Goal: Task Accomplishment & Management: Manage account settings

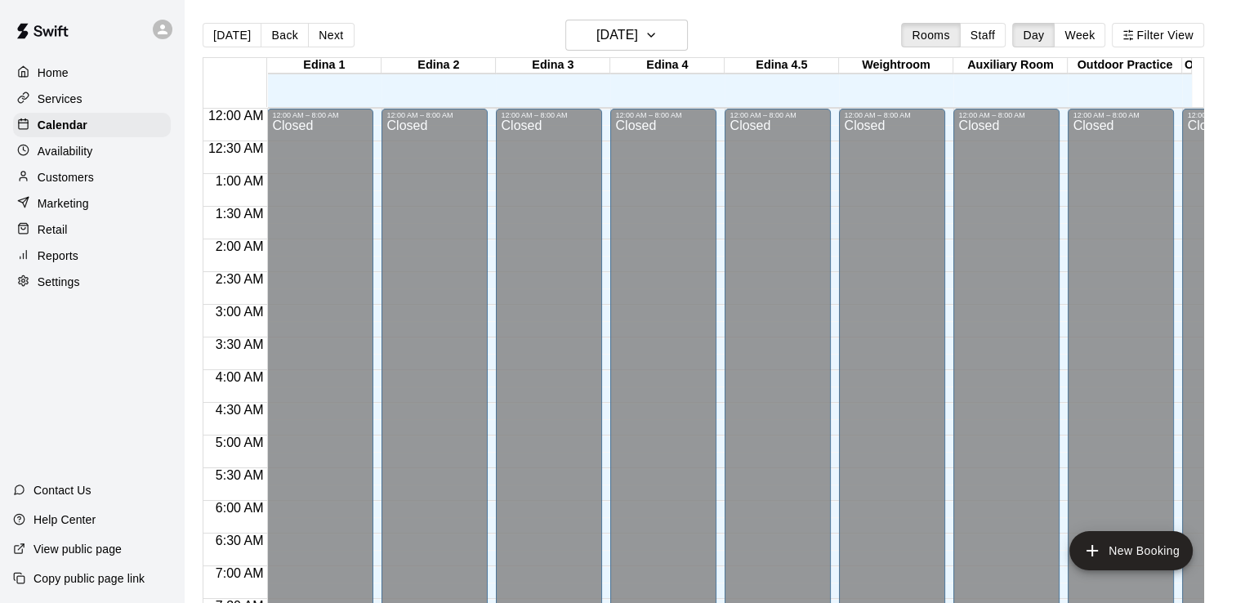
scroll to position [909, 0]
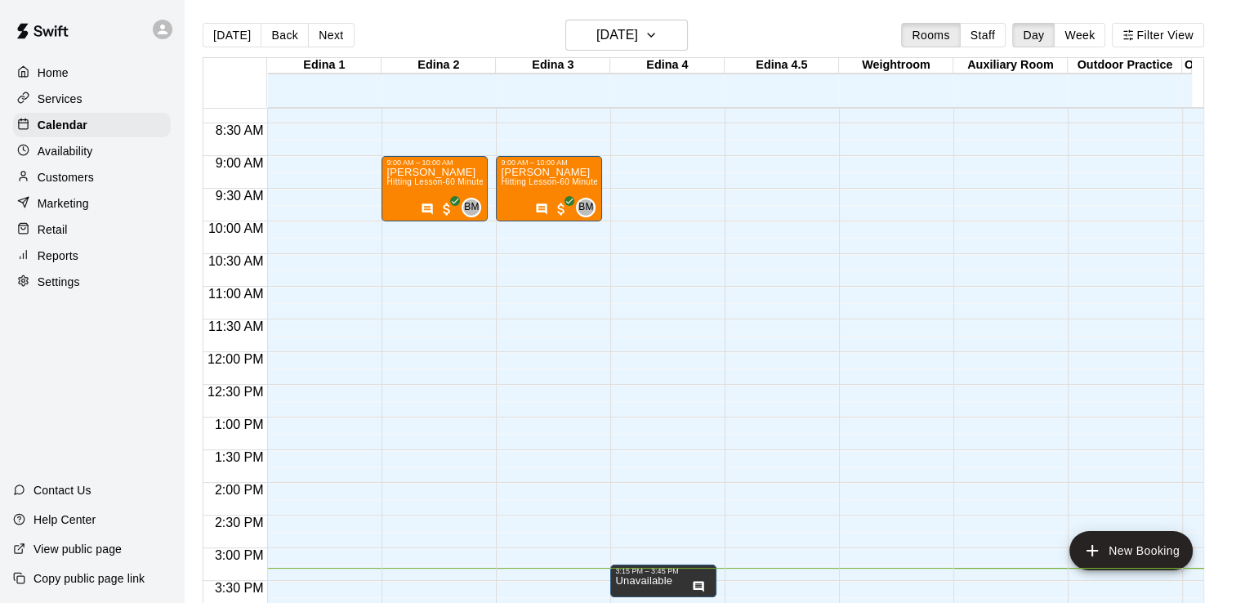
scroll to position [528, 0]
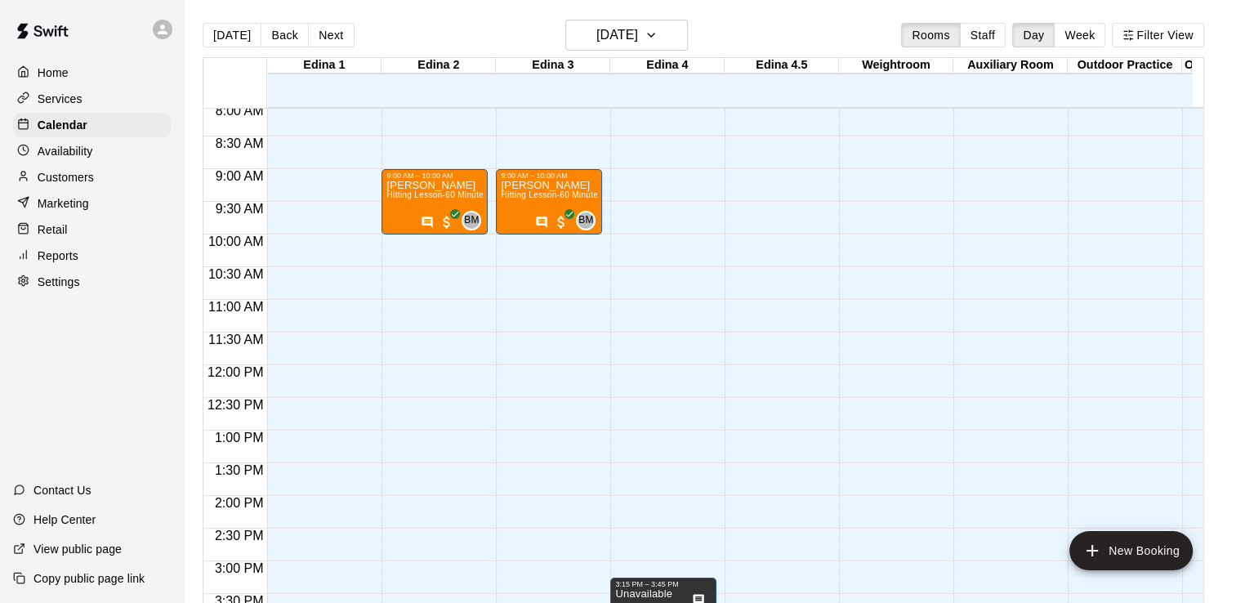
click at [46, 69] on p "Home" at bounding box center [53, 73] width 31 height 16
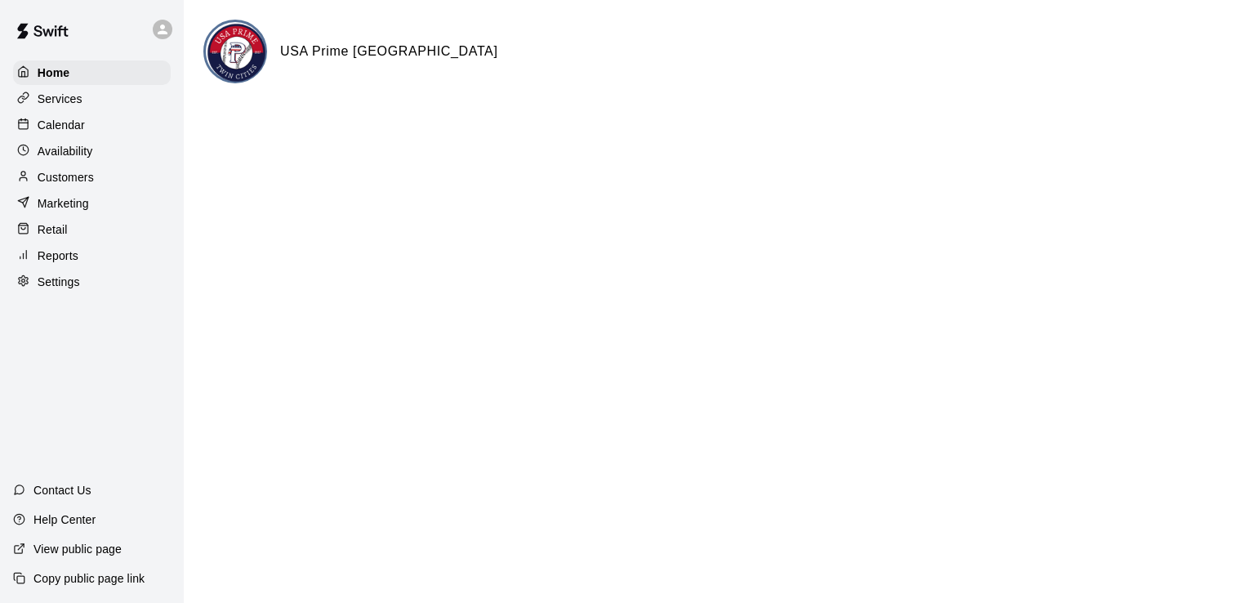
click at [75, 129] on p "Calendar" at bounding box center [61, 125] width 47 height 16
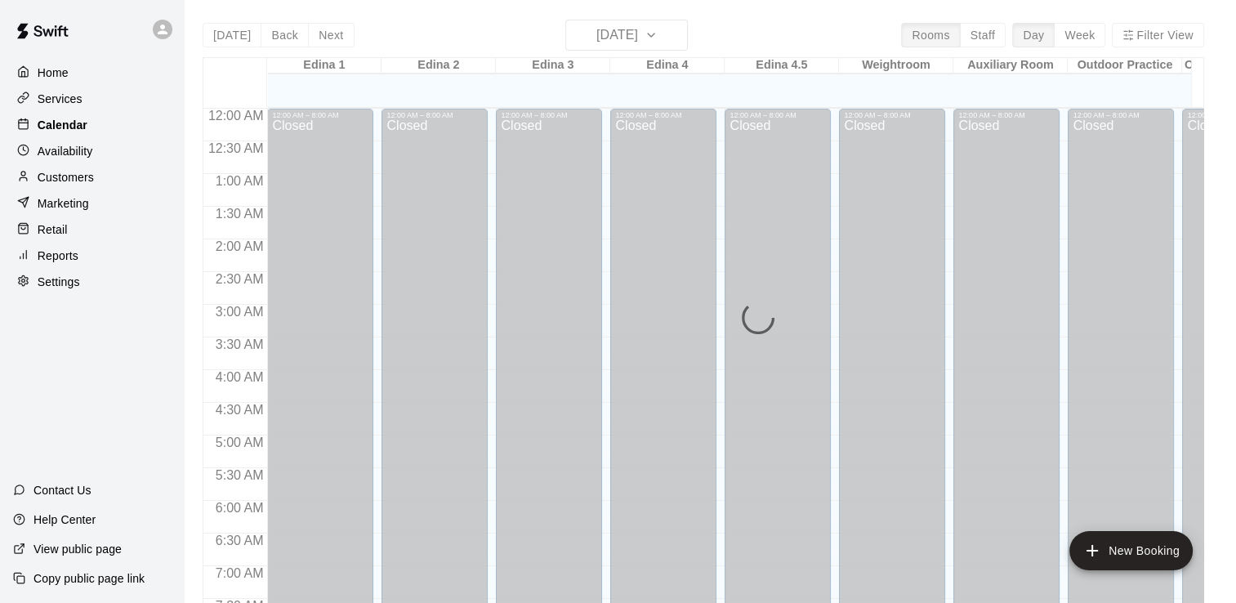
scroll to position [1005, 0]
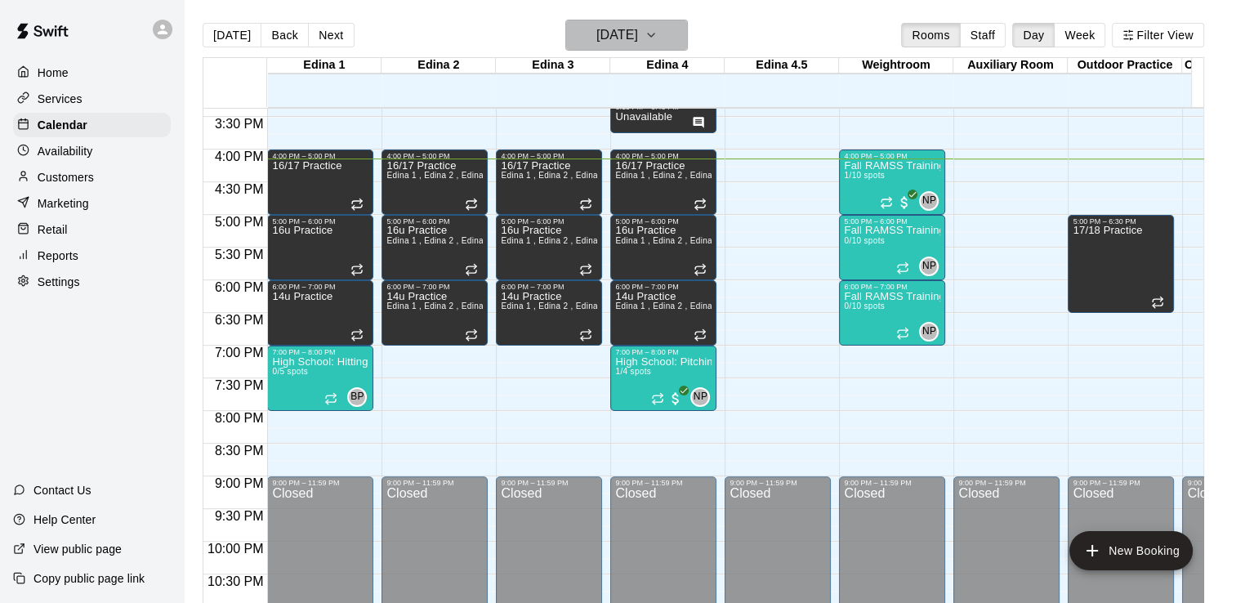
click at [658, 30] on icon "button" at bounding box center [651, 35] width 13 height 20
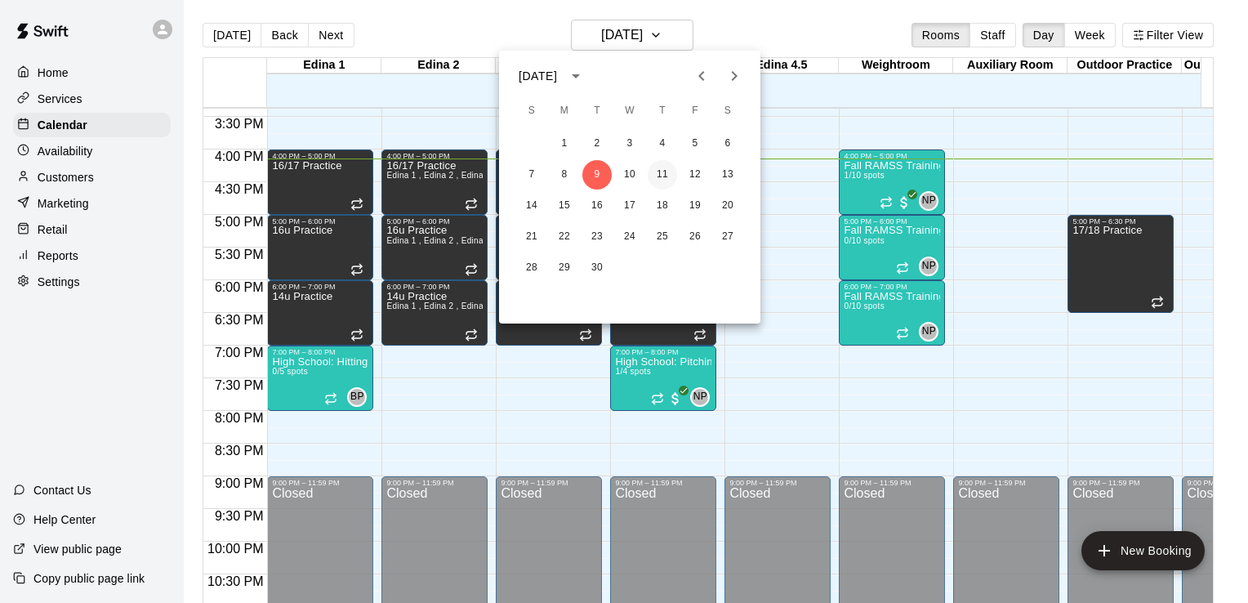
click at [663, 173] on button "11" at bounding box center [662, 174] width 29 height 29
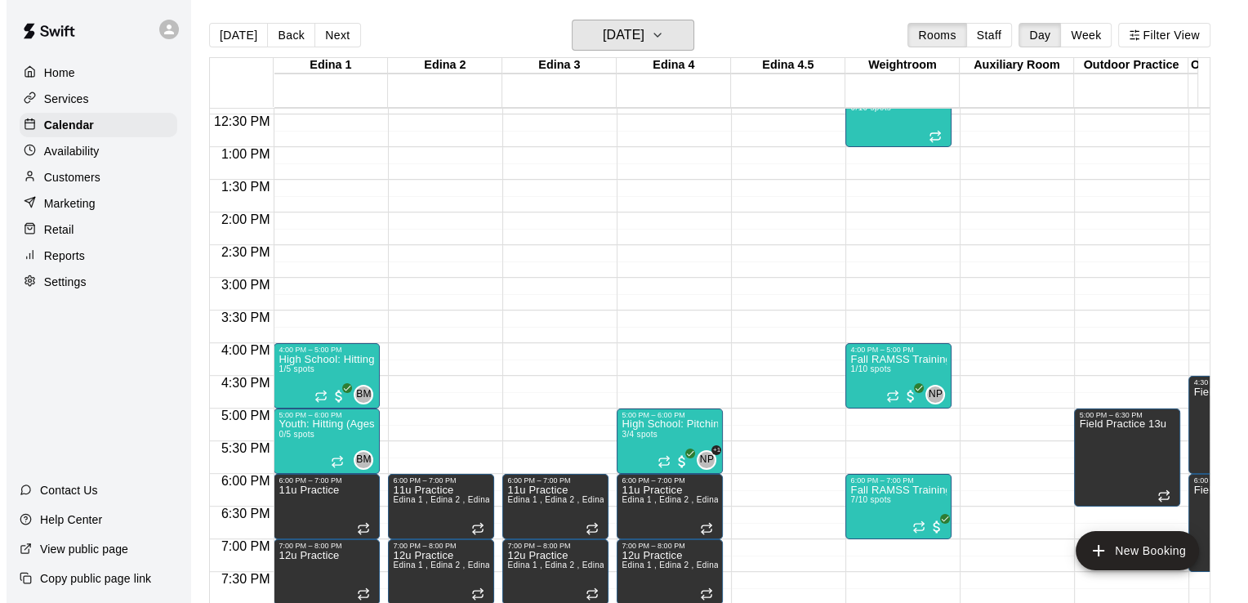
scroll to position [747, 0]
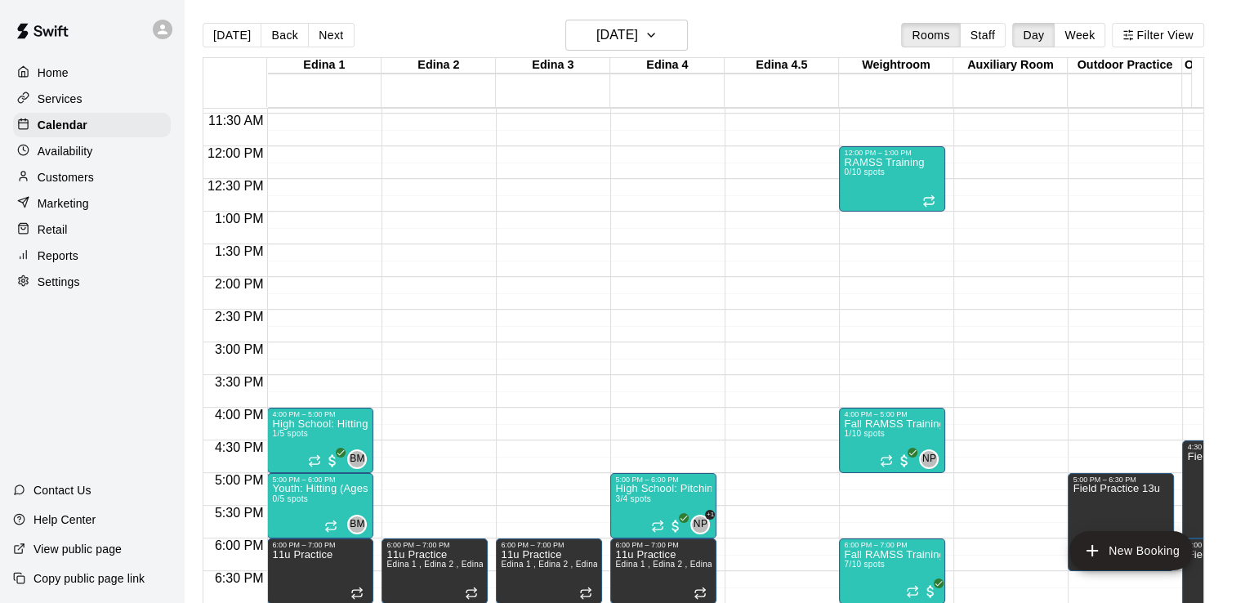
click at [712, 347] on div "12:00 AM – 8:00 AM Closed 5:00 PM – 6:00 PM High School: Pitching (Ages 14U-18U…" at bounding box center [663, 146] width 106 height 1569
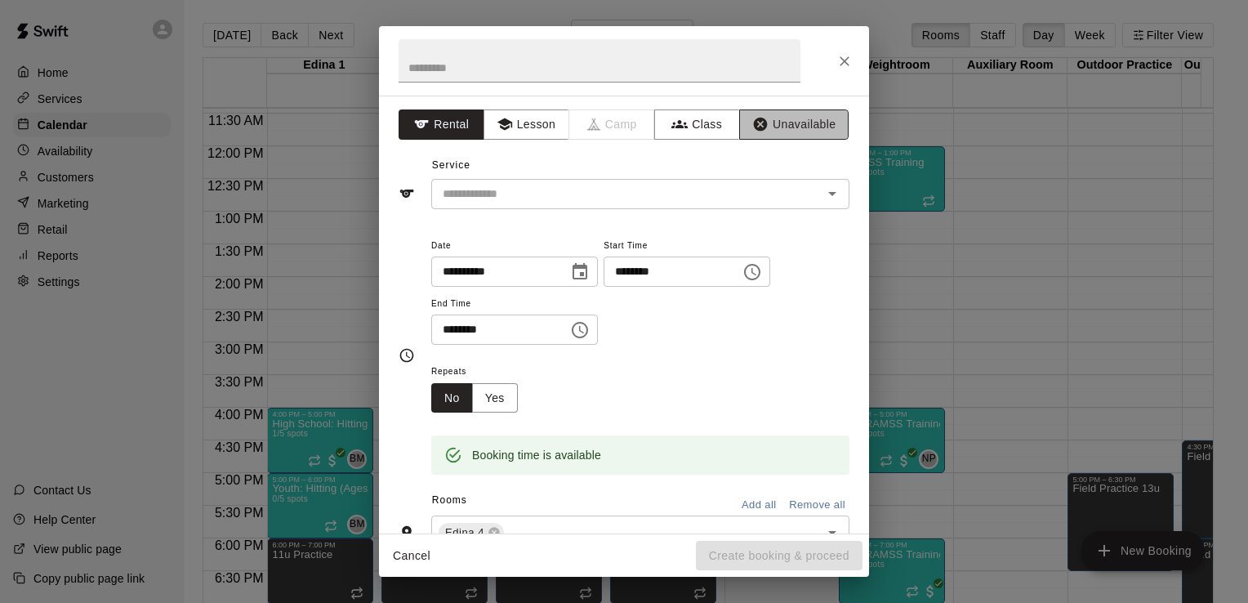
click at [761, 119] on button "Unavailable" at bounding box center [793, 124] width 109 height 30
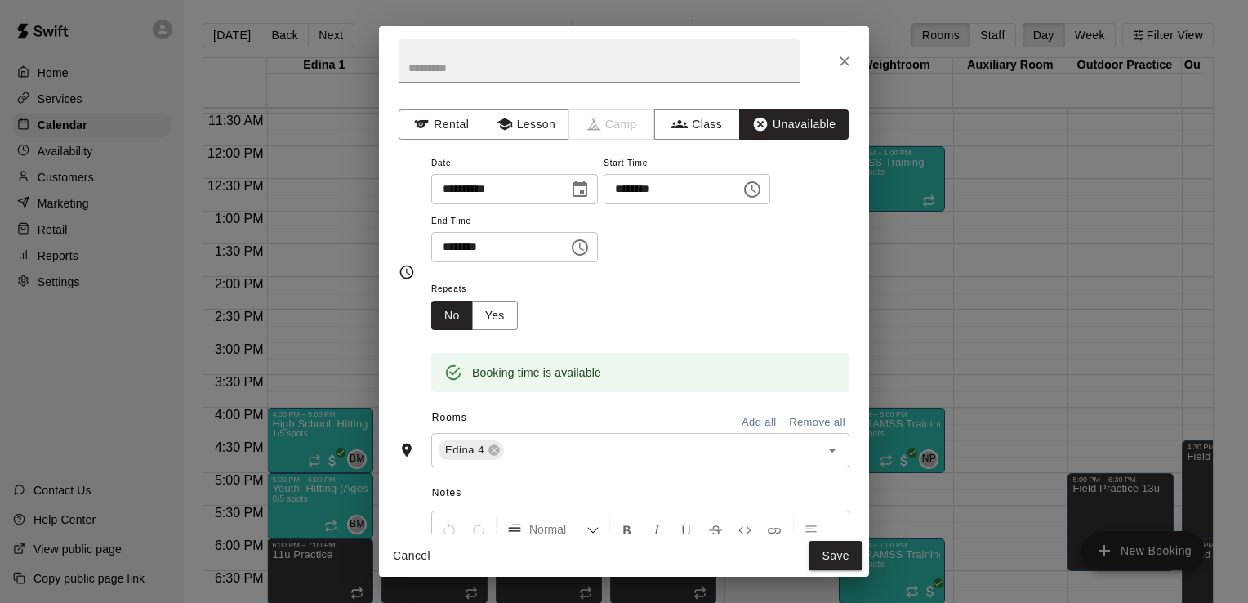
click at [590, 250] on icon "Choose time, selected time is 3:30 PM" at bounding box center [580, 248] width 20 height 20
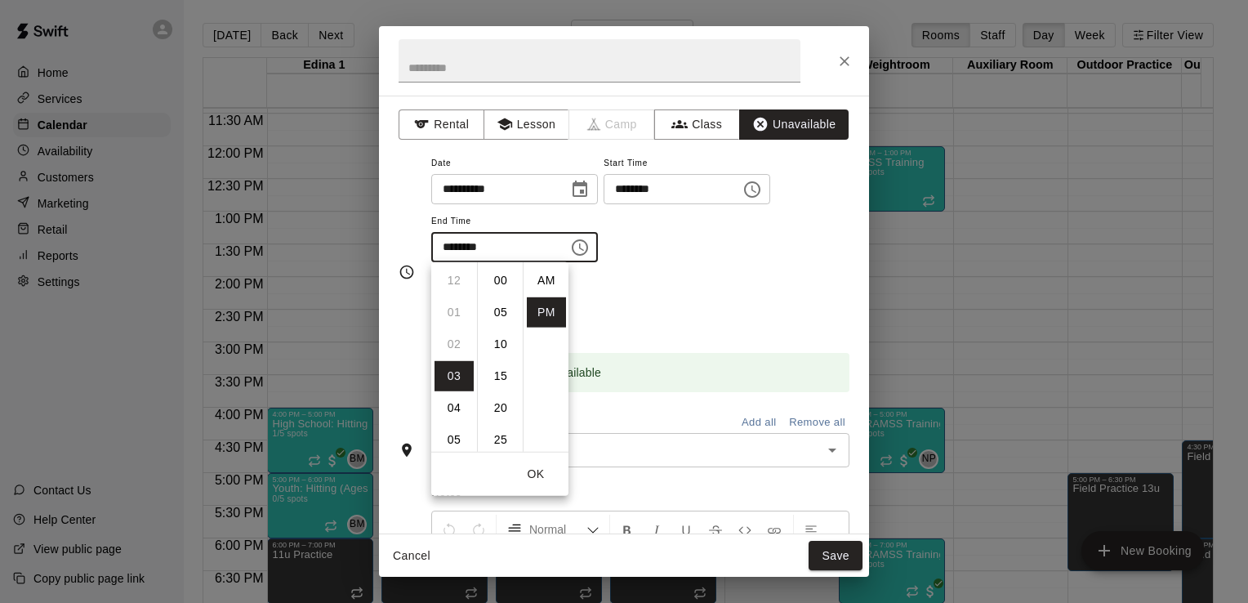
scroll to position [29, 0]
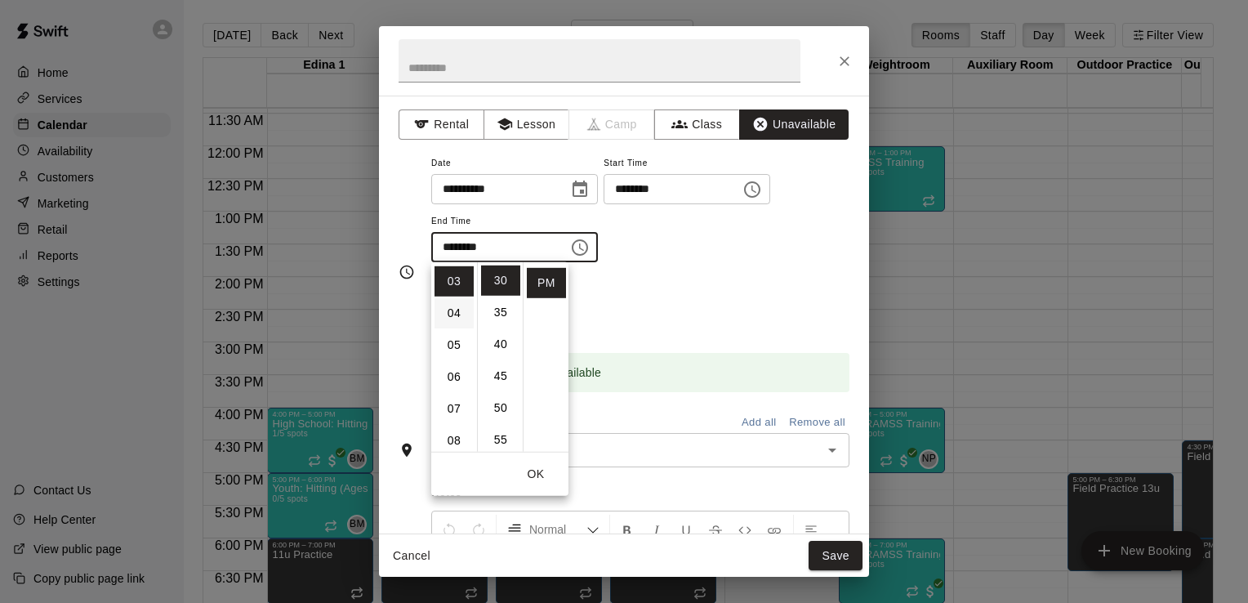
click at [456, 310] on li "04" at bounding box center [454, 313] width 39 height 30
click at [502, 280] on li "00" at bounding box center [500, 281] width 39 height 30
type input "********"
click at [708, 279] on div "Repeats No Yes" at bounding box center [640, 304] width 418 height 51
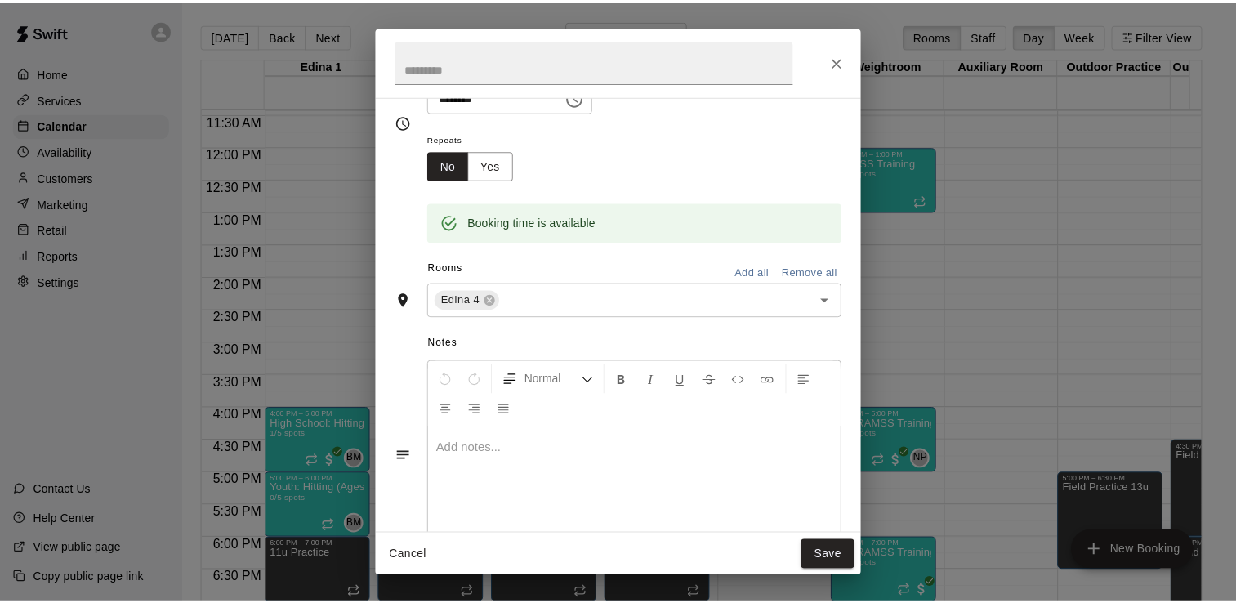
scroll to position [196, 0]
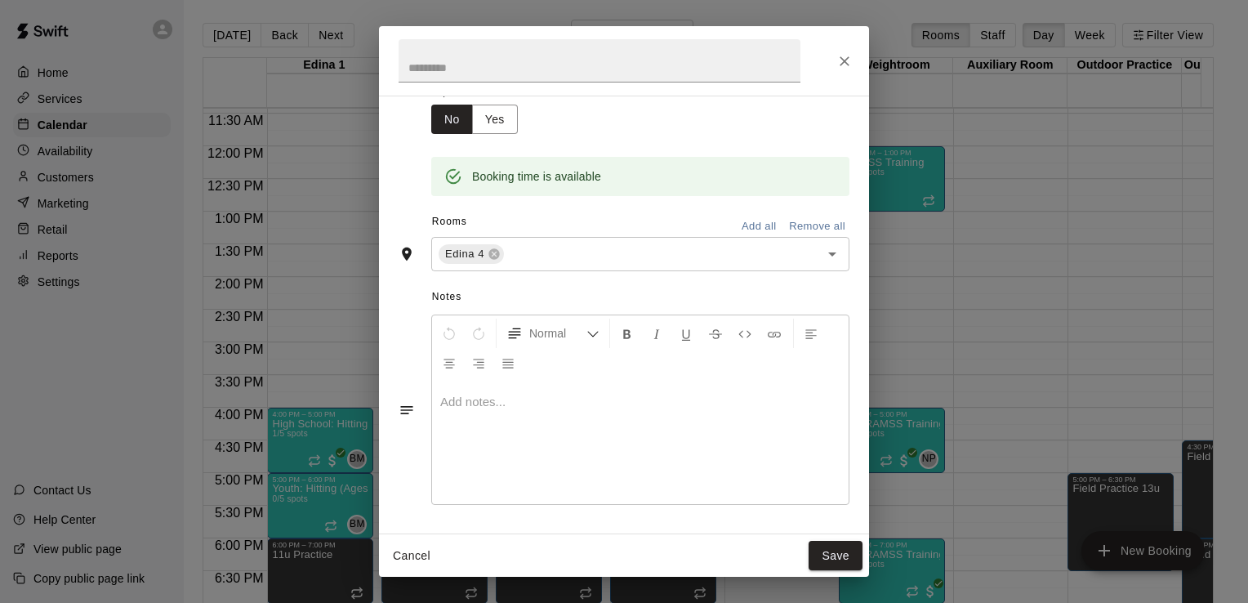
click at [503, 404] on p at bounding box center [640, 402] width 400 height 16
click at [677, 400] on p "**********" at bounding box center [640, 402] width 400 height 16
click at [830, 560] on button "Save" at bounding box center [836, 556] width 54 height 30
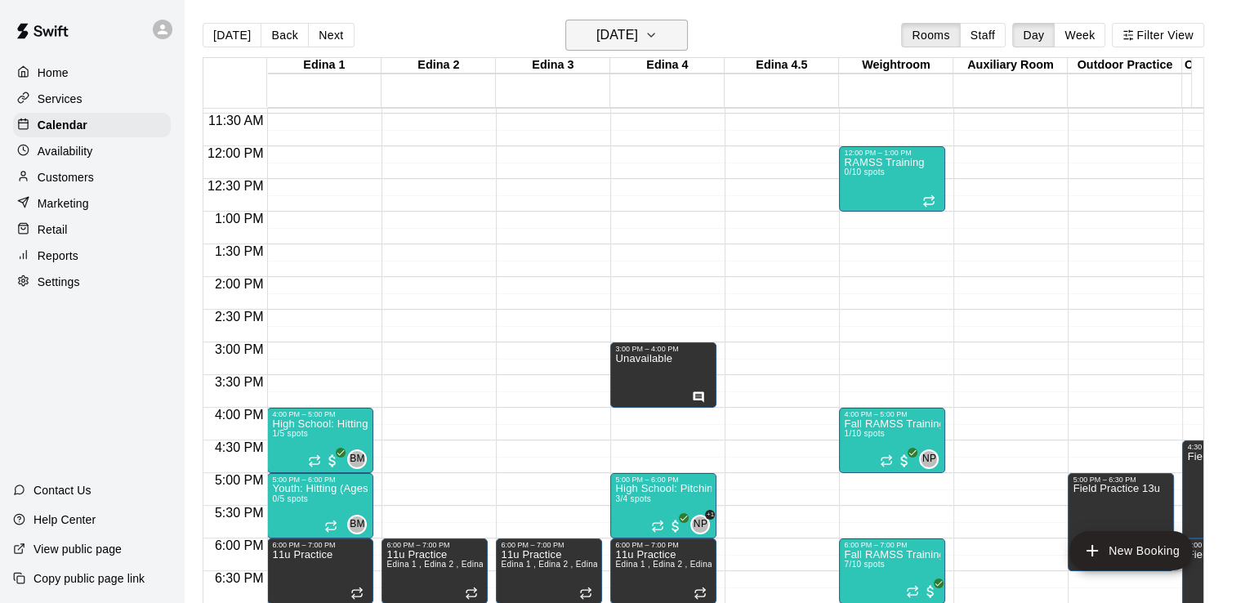
click at [658, 34] on icon "button" at bounding box center [651, 35] width 13 height 20
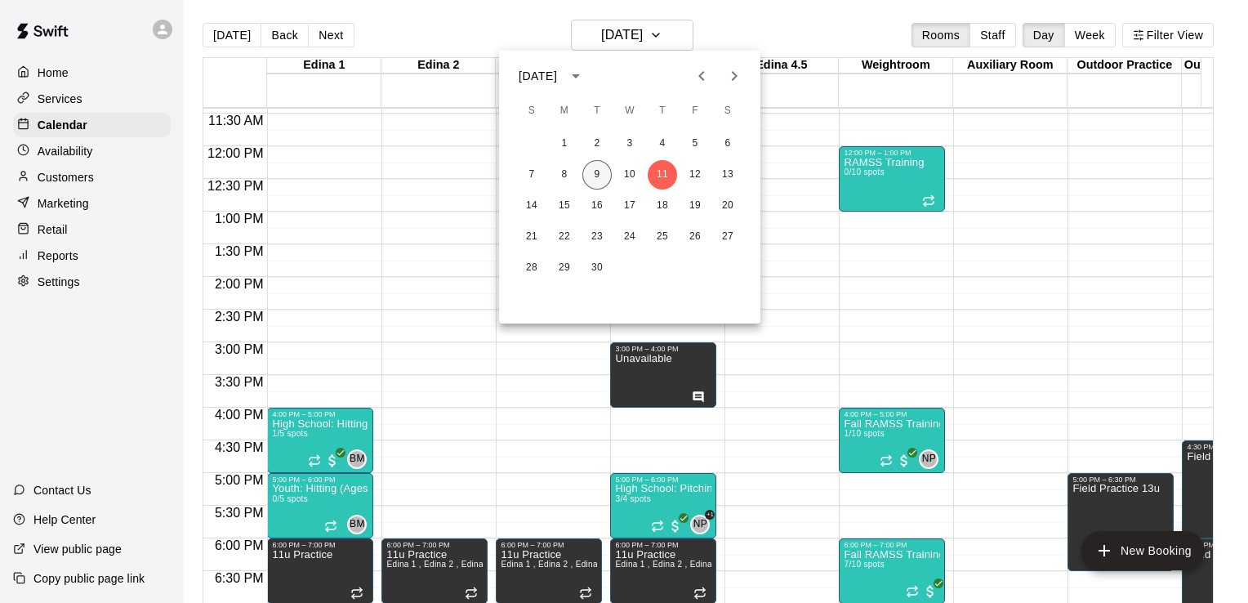
click at [593, 177] on button "9" at bounding box center [597, 174] width 29 height 29
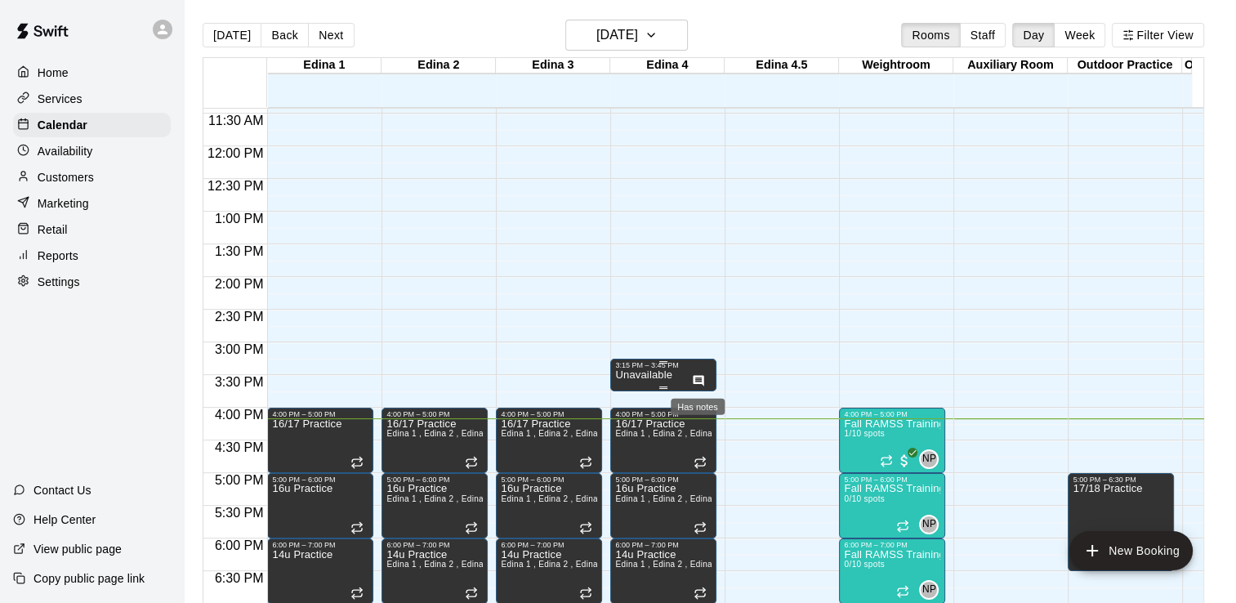
click at [702, 377] on icon "Has notes" at bounding box center [699, 380] width 11 height 11
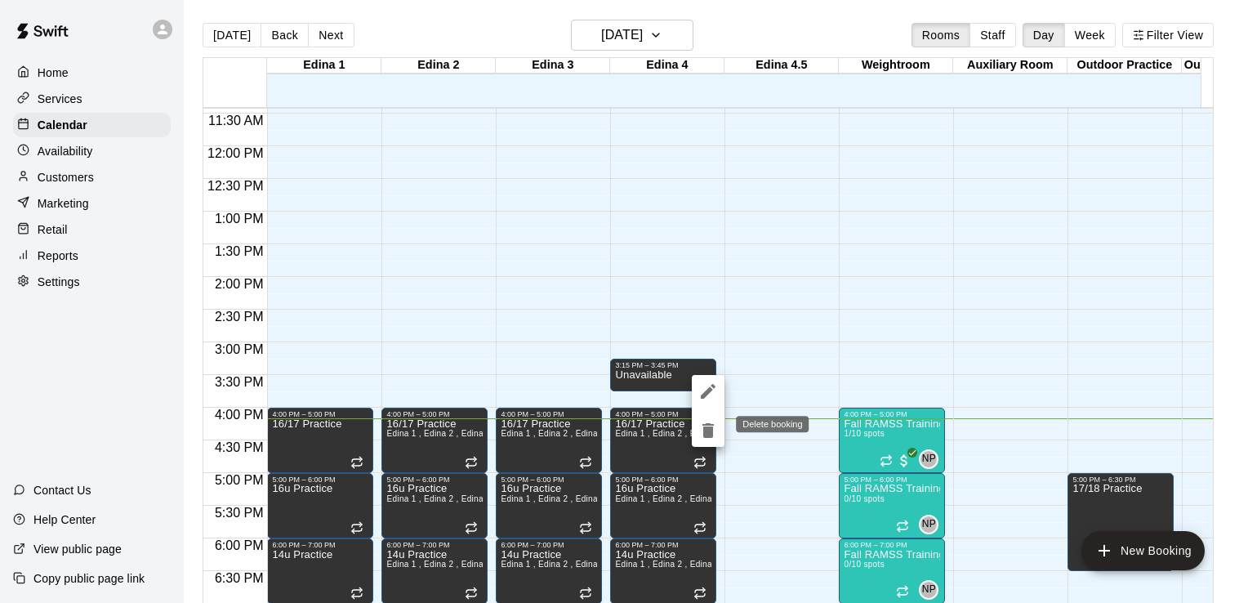
click at [709, 425] on icon "delete" at bounding box center [708, 430] width 11 height 15
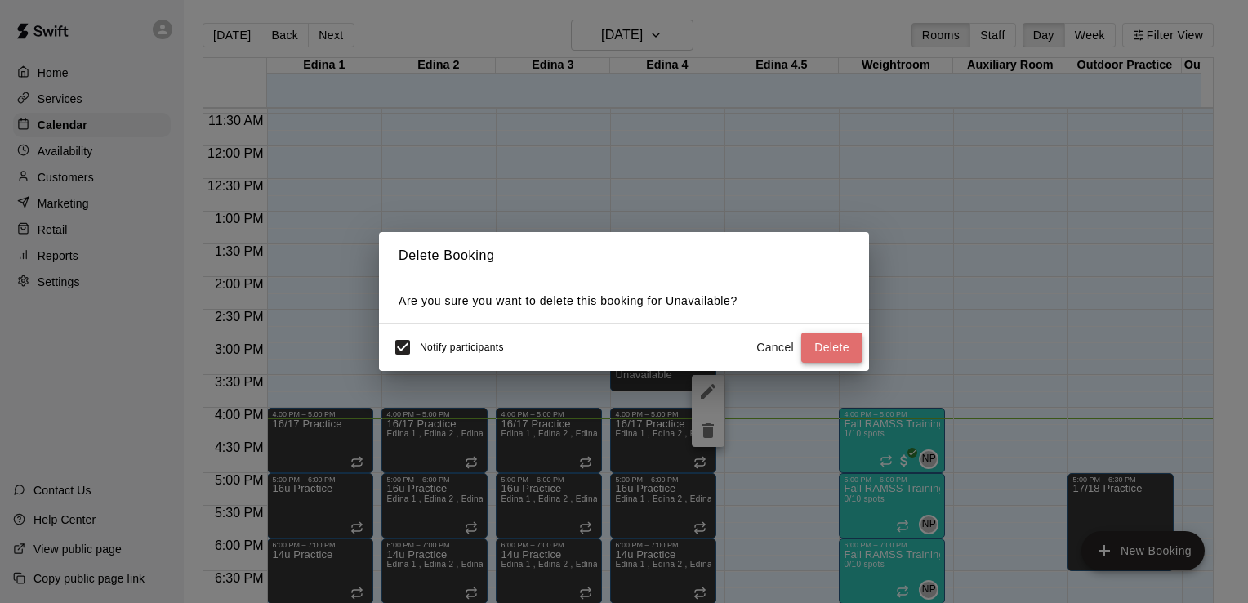
click at [842, 343] on button "Delete" at bounding box center [832, 348] width 61 height 30
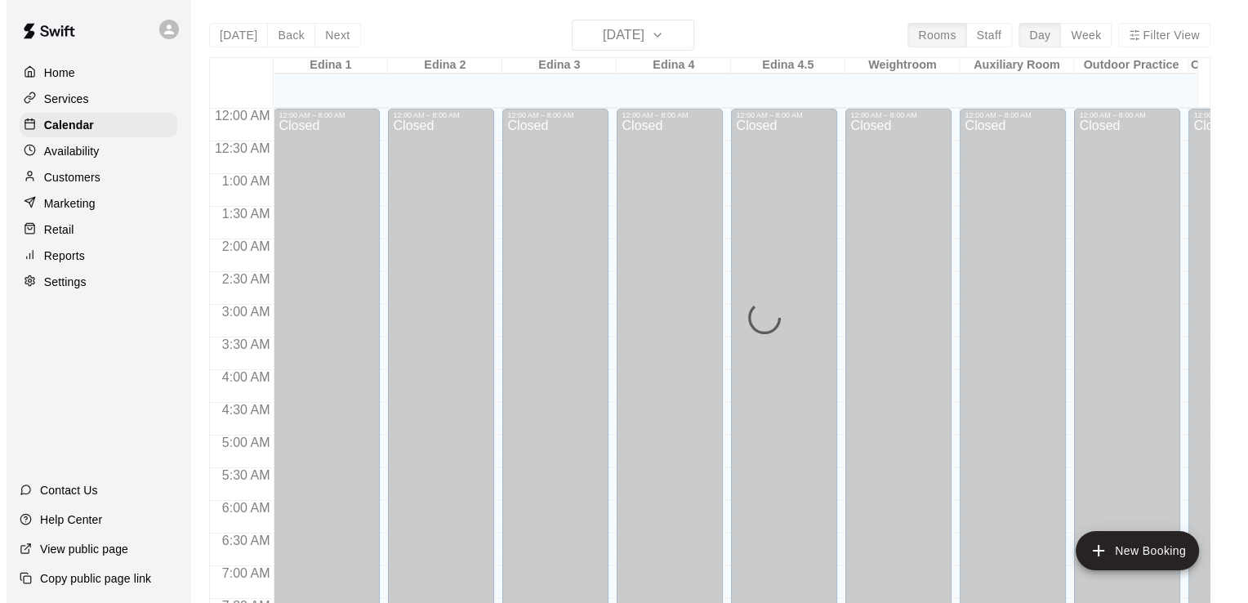
scroll to position [1005, 0]
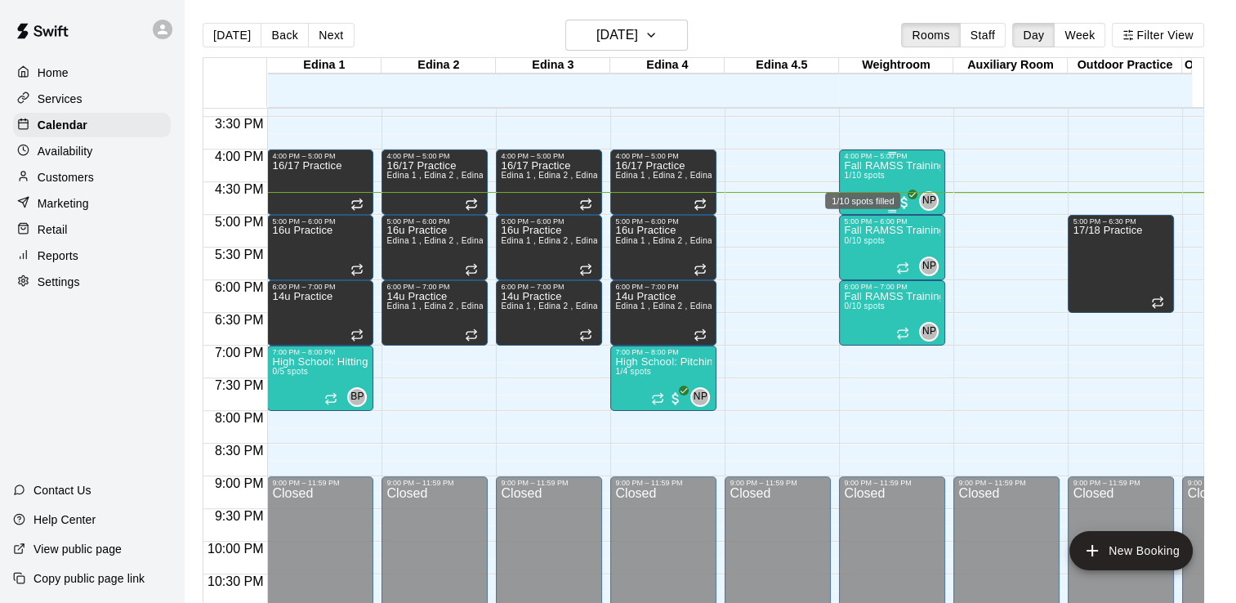
click at [876, 171] on span "1/10 spots" at bounding box center [864, 175] width 40 height 9
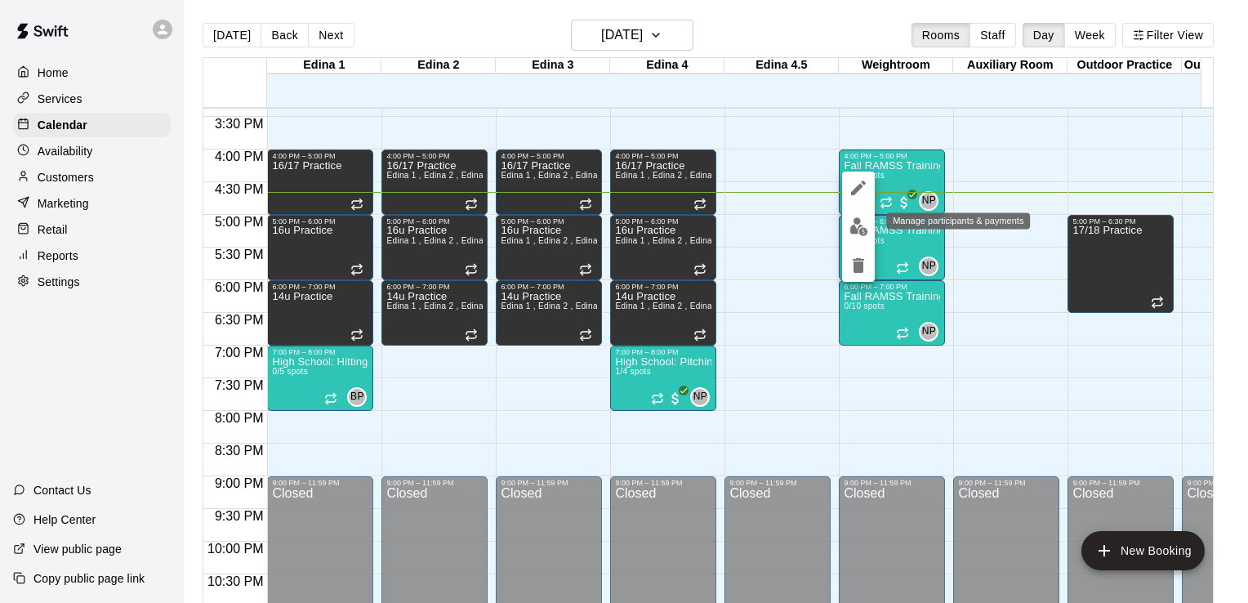
click at [853, 226] on img "edit" at bounding box center [859, 226] width 19 height 19
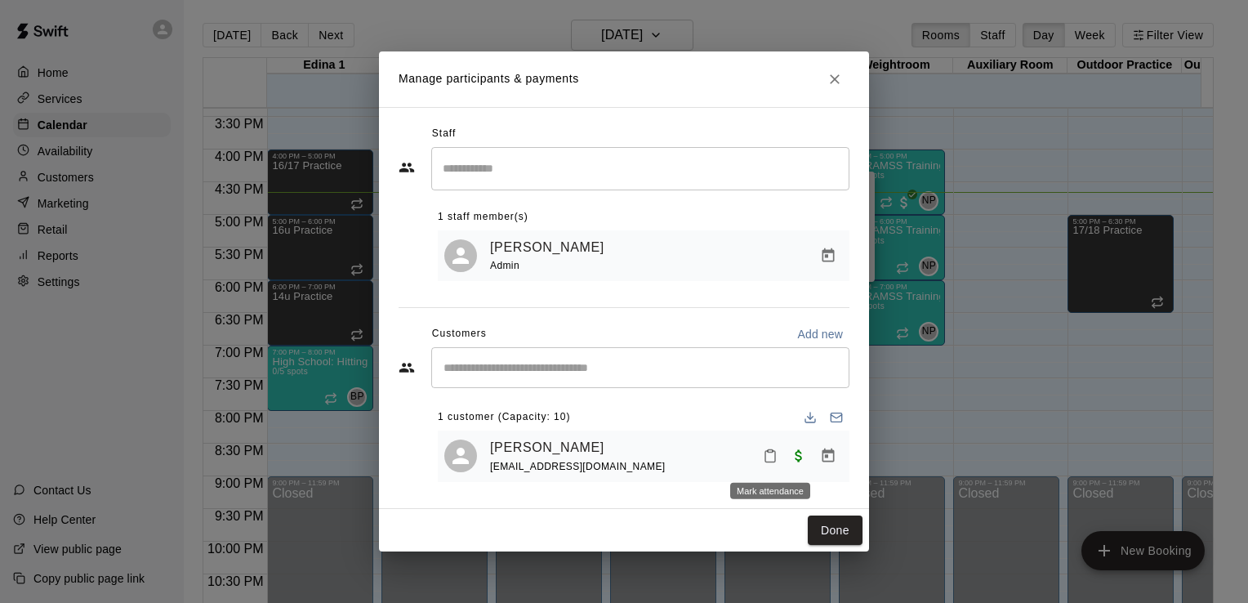
click at [767, 460] on icon "Mark attendance" at bounding box center [770, 456] width 15 height 15
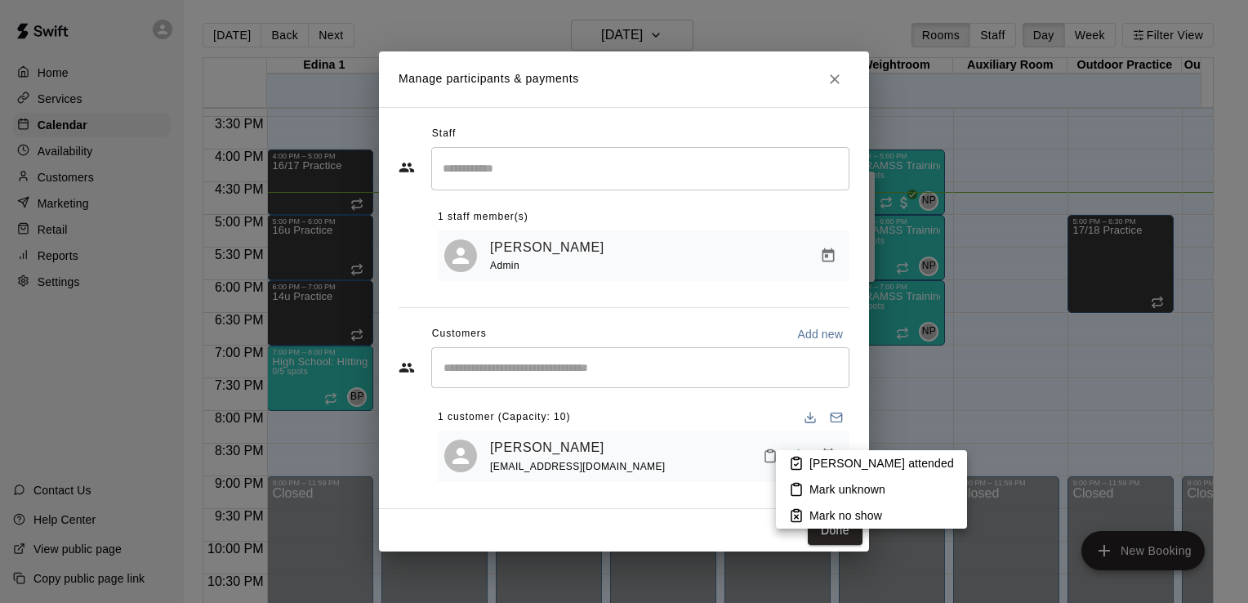
click at [771, 263] on div at bounding box center [624, 301] width 1248 height 603
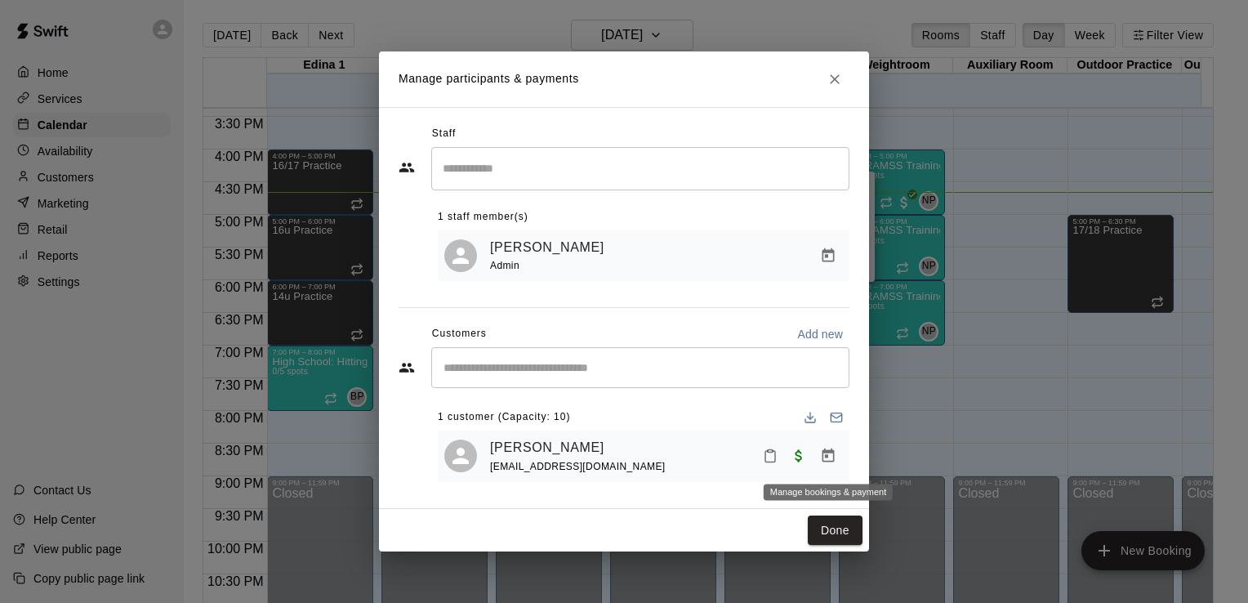
click at [827, 458] on icon "Manage bookings & payment" at bounding box center [829, 456] width 12 height 14
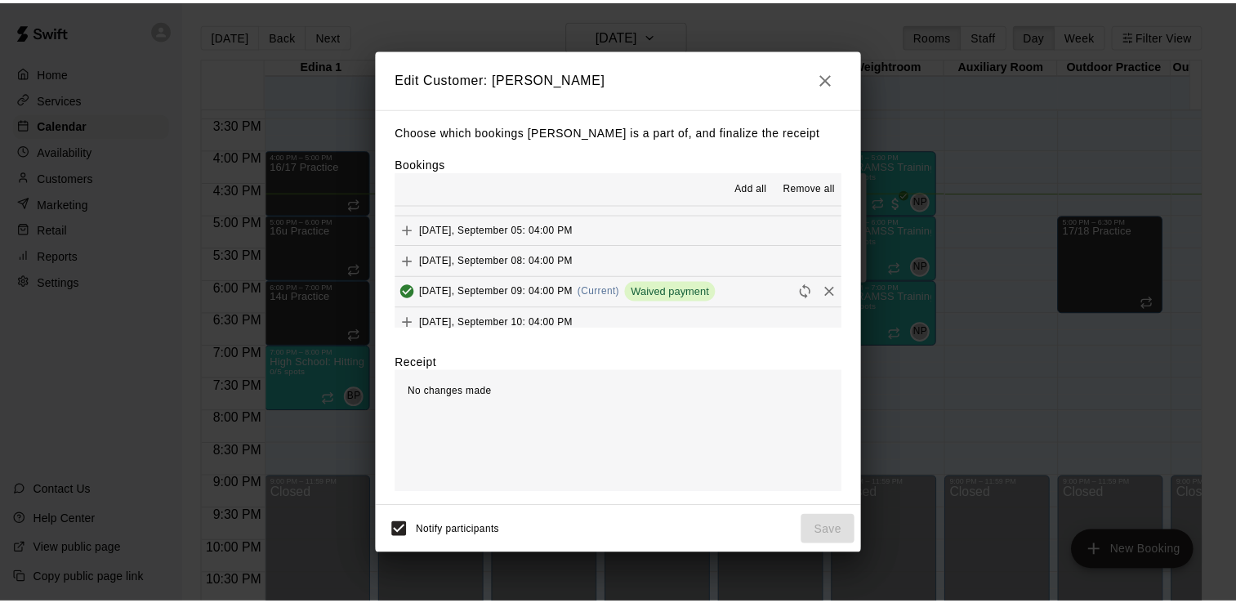
scroll to position [98, 0]
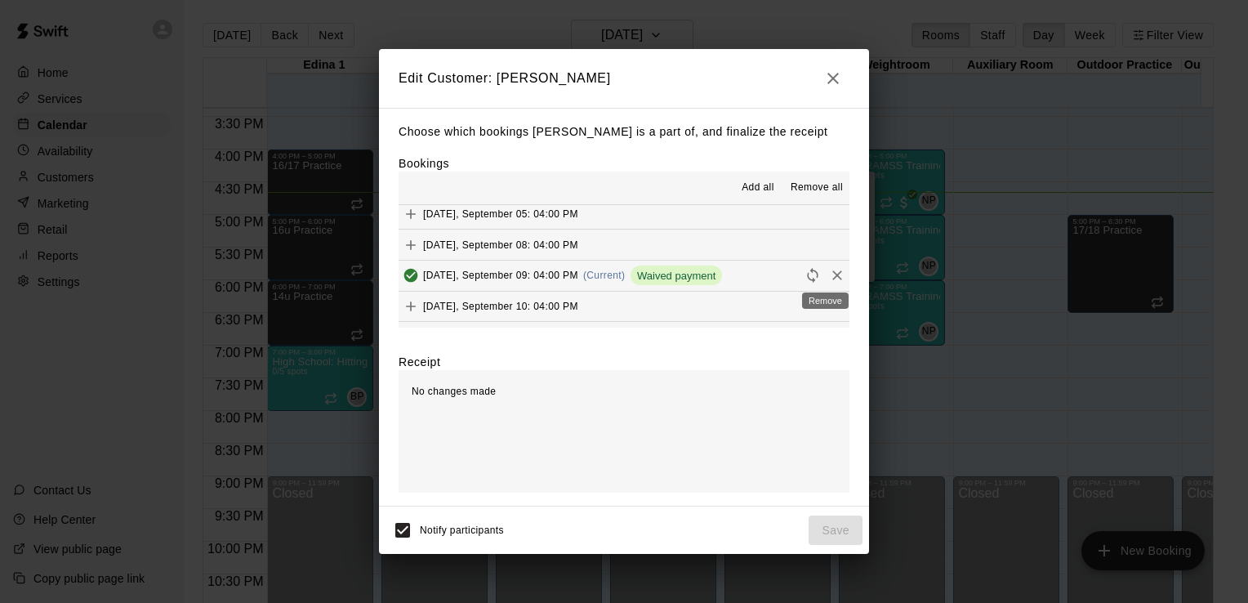
click at [833, 273] on icon "Remove" at bounding box center [838, 275] width 10 height 10
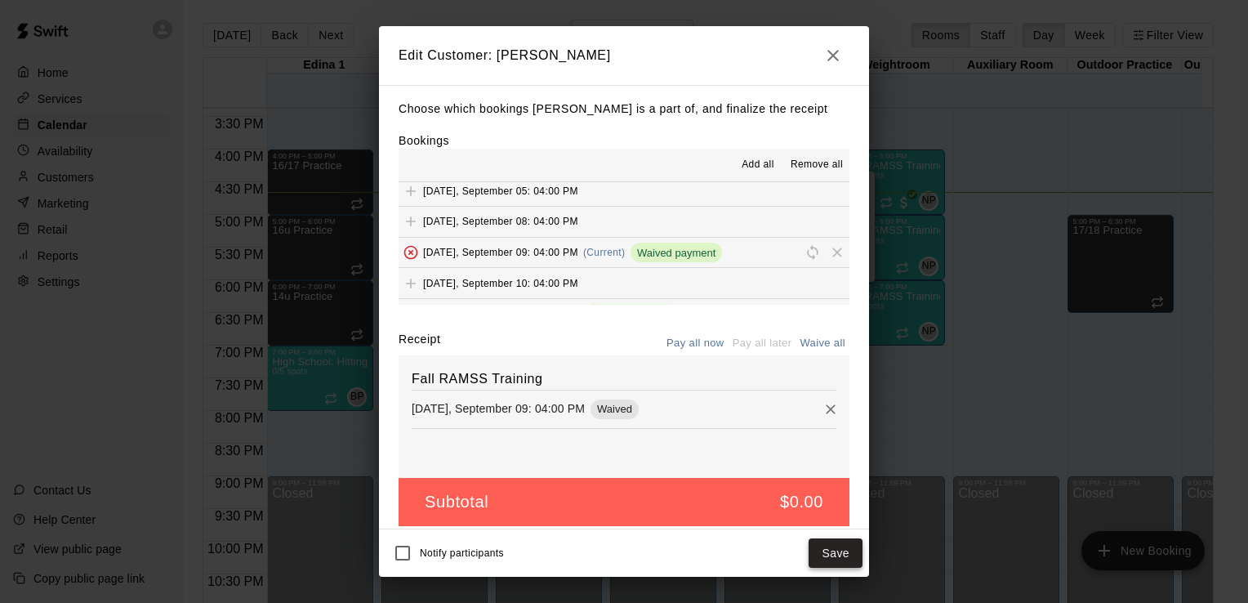
click at [827, 550] on button "Save" at bounding box center [836, 553] width 54 height 30
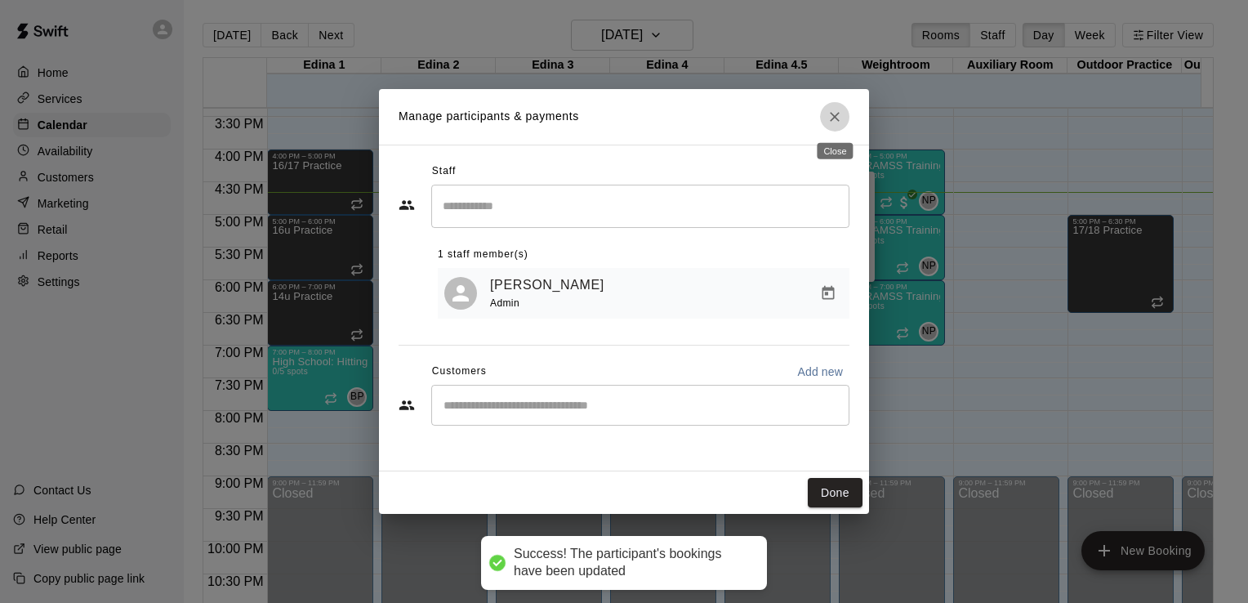
click at [833, 119] on icon "Close" at bounding box center [835, 117] width 10 height 10
